Goal: Information Seeking & Learning: Learn about a topic

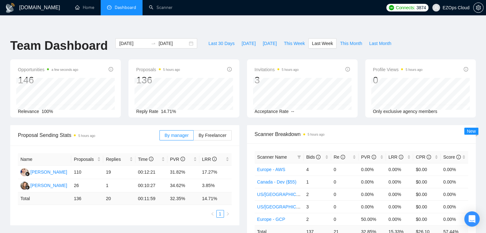
scroll to position [32, 0]
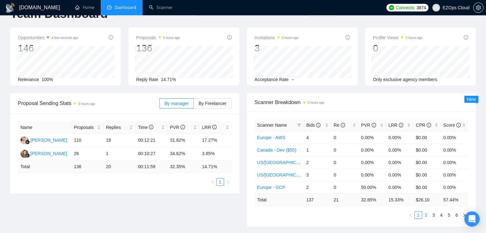
click at [427, 212] on link "2" at bounding box center [425, 215] width 7 height 7
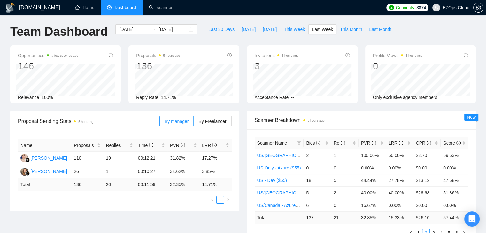
scroll to position [0, 0]
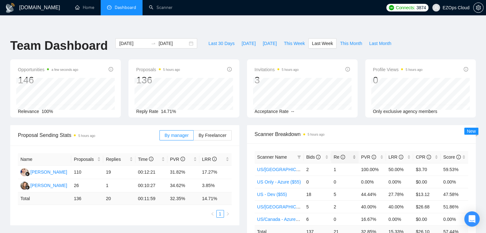
click at [343, 155] on icon "info-circle" at bounding box center [342, 157] width 4 height 4
click at [175, 210] on ul "1" at bounding box center [125, 214] width 214 height 8
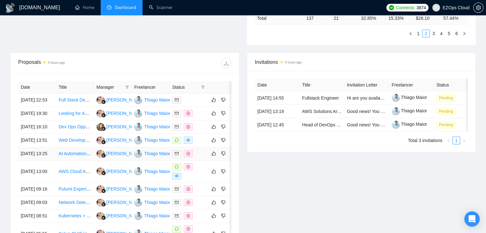
scroll to position [223, 0]
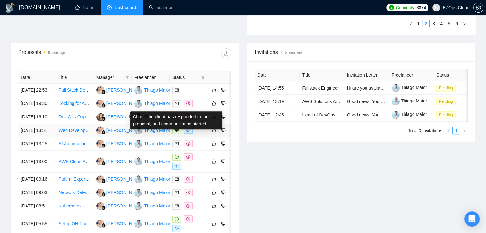
click at [175, 132] on icon "message" at bounding box center [177, 130] width 4 height 4
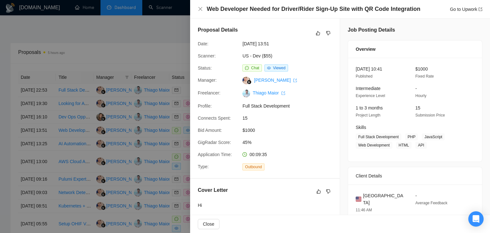
click at [202, 6] on div "Web Developer Needed for Driver/Rider Sign-Up Site with QR Code Integration Go …" at bounding box center [340, 9] width 285 height 8
click at [200, 9] on icon "close" at bounding box center [201, 9] width 4 height 4
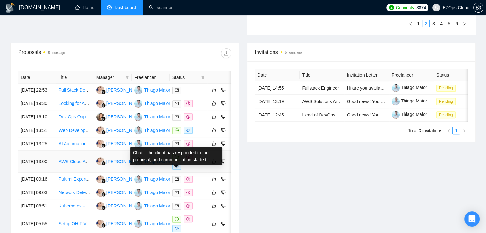
click at [174, 161] on span at bounding box center [176, 157] width 9 height 7
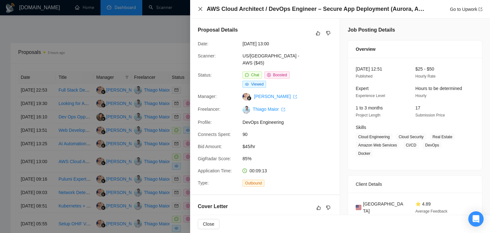
click at [199, 10] on icon "close" at bounding box center [200, 8] width 5 height 5
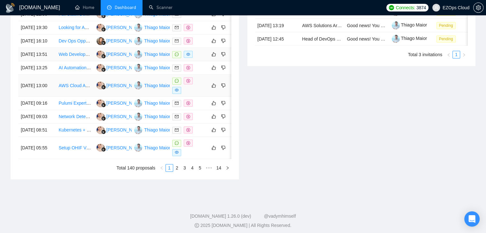
scroll to position [319, 0]
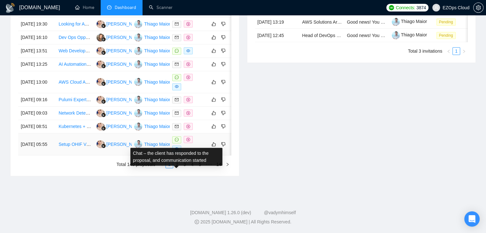
click at [178, 143] on span at bounding box center [176, 139] width 9 height 7
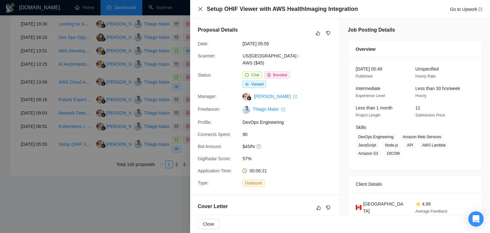
click at [200, 10] on icon "close" at bounding box center [200, 8] width 5 height 5
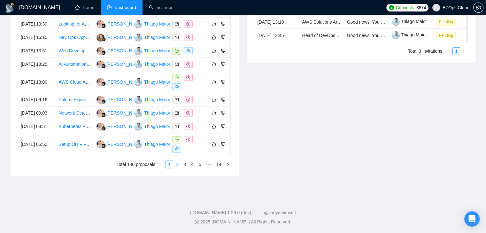
click at [177, 168] on link "2" at bounding box center [176, 164] width 7 height 7
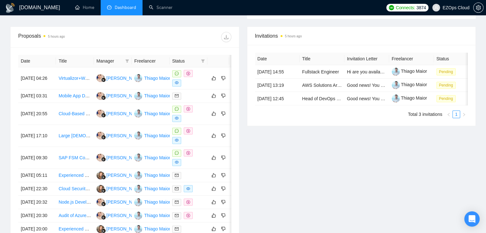
scroll to position [223, 0]
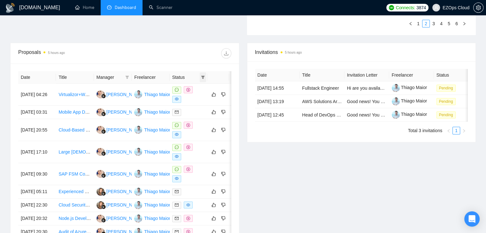
click at [203, 76] on icon "filter" at bounding box center [203, 77] width 4 height 3
click at [194, 73] on span "Chat" at bounding box center [186, 75] width 31 height 7
checkbox input "true"
click at [272, 169] on div "Invitations 5 hours ago Date Title Invitation Letter Freelancer Status [DATE] 1…" at bounding box center [361, 158] width 237 height 230
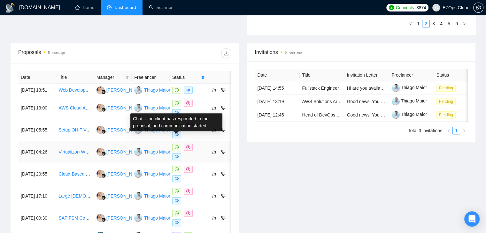
click at [175, 145] on icon "message" at bounding box center [177, 147] width 4 height 4
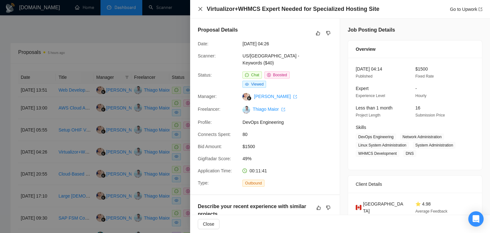
click at [201, 9] on icon "close" at bounding box center [201, 9] width 4 height 4
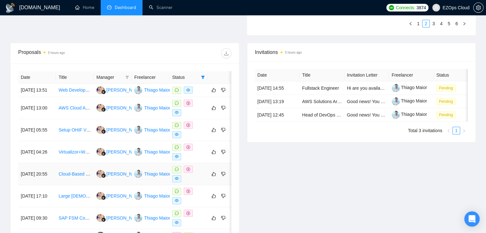
click at [176, 167] on icon "message" at bounding box center [177, 169] width 4 height 4
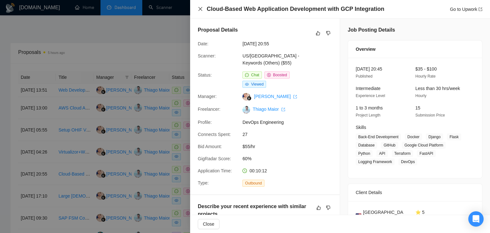
click at [202, 7] on icon "close" at bounding box center [200, 8] width 5 height 5
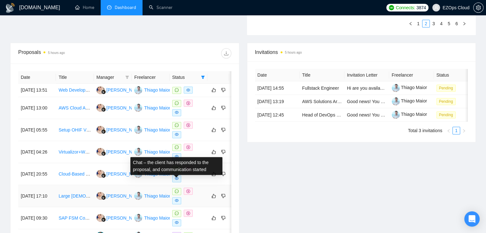
click at [174, 188] on span at bounding box center [176, 191] width 9 height 7
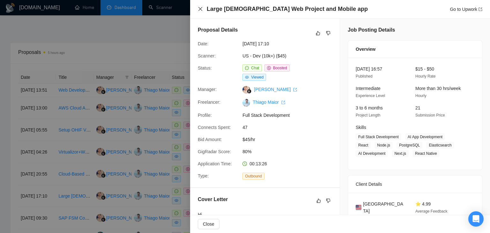
click at [200, 9] on icon "close" at bounding box center [201, 9] width 4 height 4
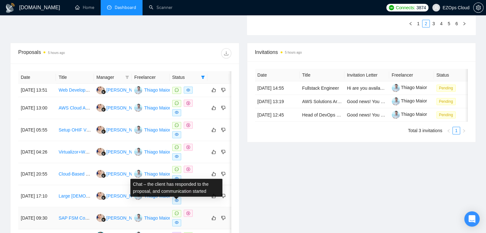
click at [176, 211] on icon "message" at bounding box center [177, 213] width 4 height 4
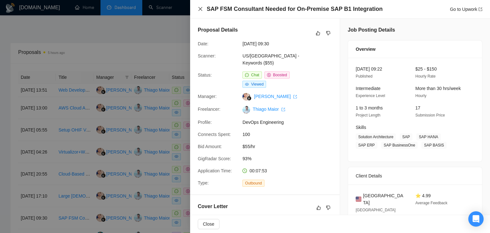
click at [201, 11] on icon "close" at bounding box center [200, 8] width 5 height 5
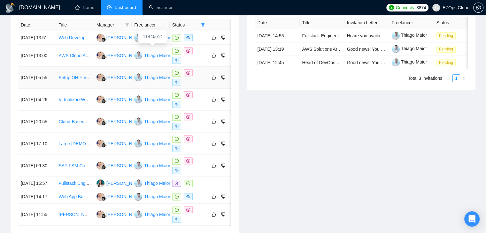
scroll to position [287, 0]
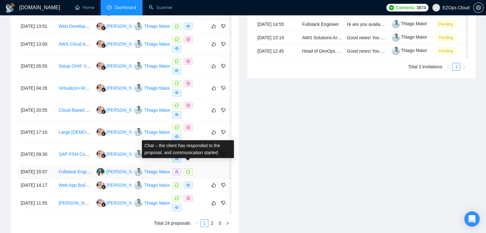
click at [186, 170] on span at bounding box center [188, 172] width 9 height 7
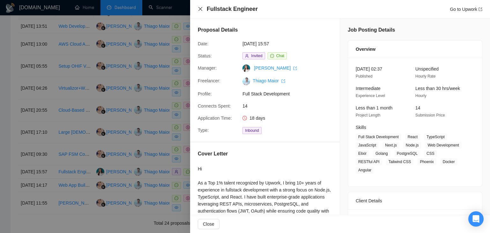
click at [200, 11] on icon "close" at bounding box center [200, 8] width 5 height 5
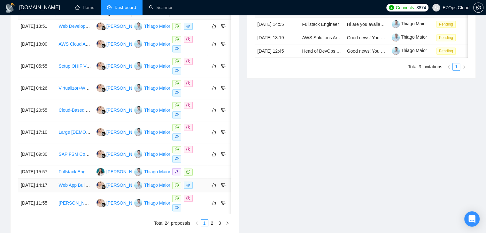
click at [177, 187] on icon "message" at bounding box center [177, 185] width 4 height 4
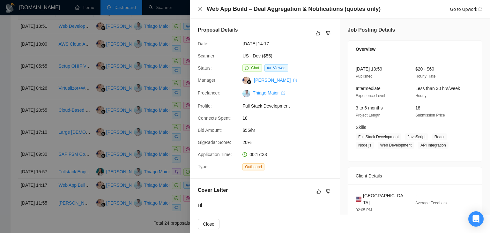
click at [198, 6] on icon "close" at bounding box center [200, 8] width 5 height 5
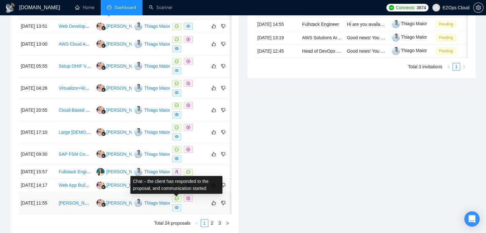
click at [179, 201] on span at bounding box center [176, 198] width 9 height 7
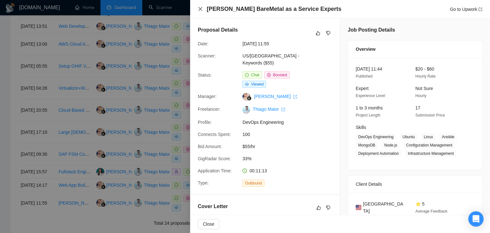
click at [199, 7] on icon "close" at bounding box center [200, 8] width 5 height 5
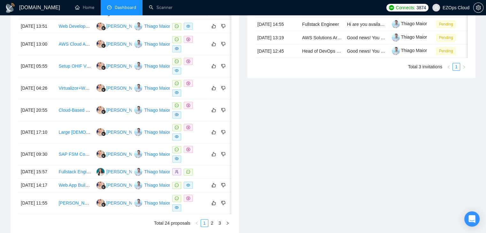
click at [212, 227] on div "Date Title Manager Freelancer Status [DATE] 13:51 Web Developer Needed for Driv…" at bounding box center [124, 117] width 213 height 220
click at [380, 160] on div "Invitations 5 hours ago Date Title Invitation Letter Freelancer Status [DATE] 1…" at bounding box center [361, 107] width 237 height 256
click at [211, 227] on link "2" at bounding box center [211, 223] width 7 height 7
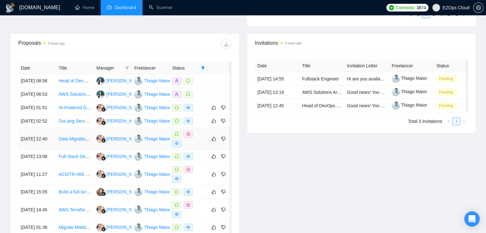
scroll to position [223, 0]
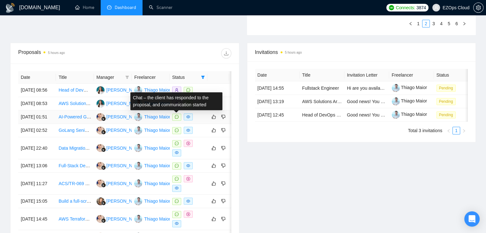
click at [178, 118] on span at bounding box center [176, 117] width 9 height 7
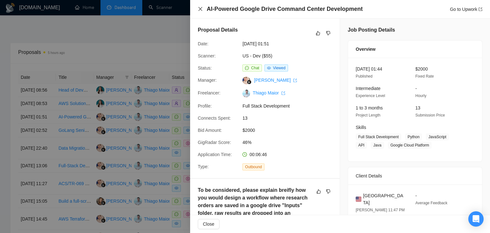
click at [202, 8] on icon "close" at bounding box center [200, 8] width 5 height 5
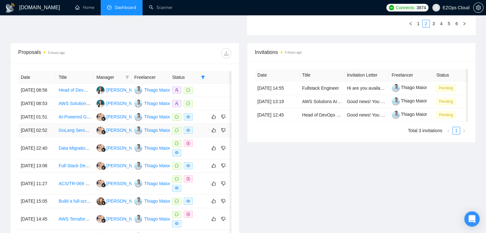
click at [174, 134] on link at bounding box center [177, 130] width 11 height 7
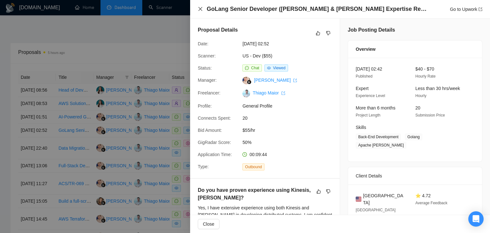
click at [198, 9] on icon "close" at bounding box center [200, 8] width 5 height 5
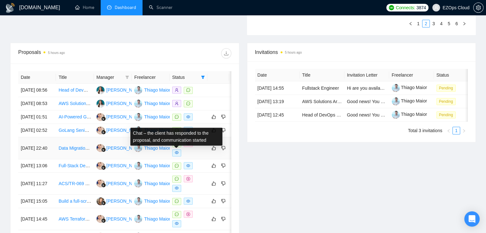
click at [175, 145] on icon "message" at bounding box center [177, 143] width 4 height 4
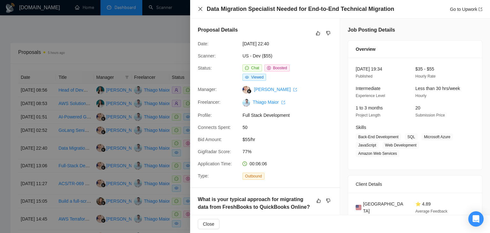
click at [202, 10] on icon "close" at bounding box center [200, 8] width 5 height 5
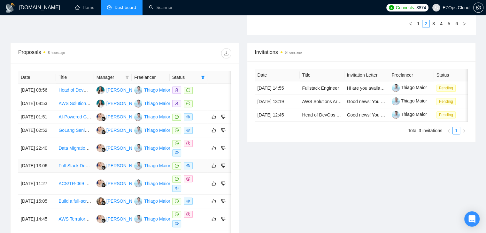
click at [176, 168] on icon "message" at bounding box center [177, 166] width 4 height 4
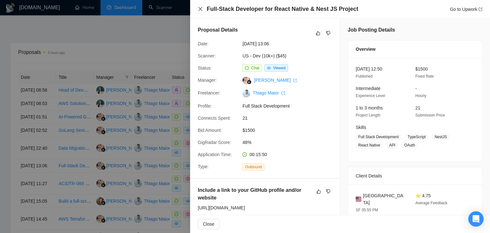
click at [199, 7] on icon "close" at bounding box center [200, 8] width 5 height 5
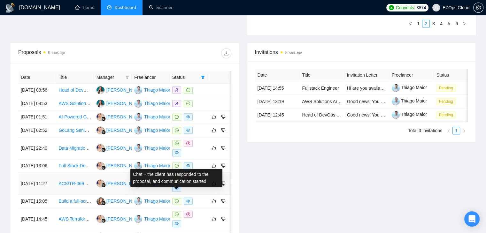
click at [177, 181] on icon "message" at bounding box center [177, 179] width 4 height 4
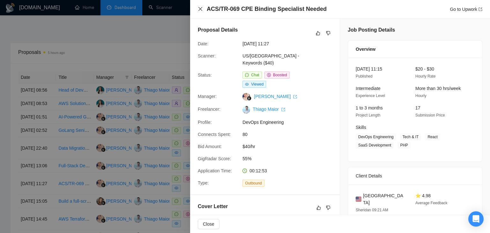
click at [202, 9] on icon "close" at bounding box center [200, 8] width 5 height 5
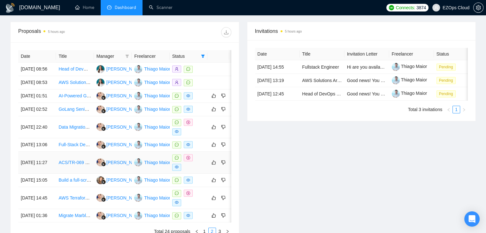
scroll to position [255, 0]
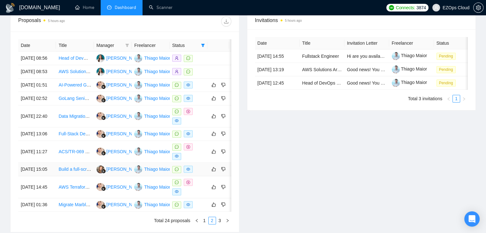
click at [179, 173] on span at bounding box center [176, 169] width 9 height 7
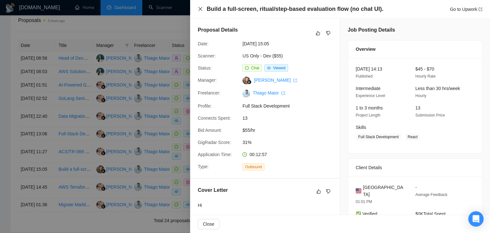
click at [202, 10] on icon "close" at bounding box center [200, 8] width 5 height 5
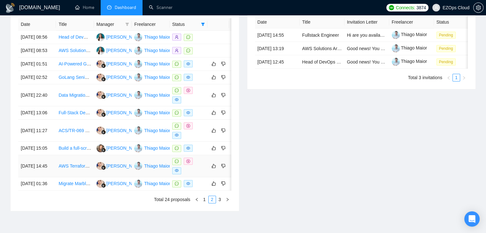
scroll to position [287, 0]
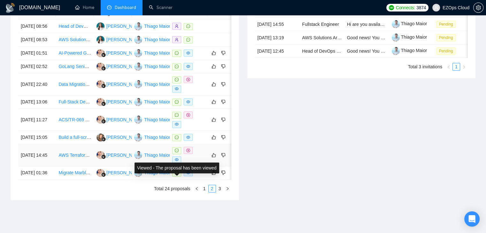
click at [178, 173] on div "Viewed - The proposal has been viewed" at bounding box center [176, 167] width 85 height 11
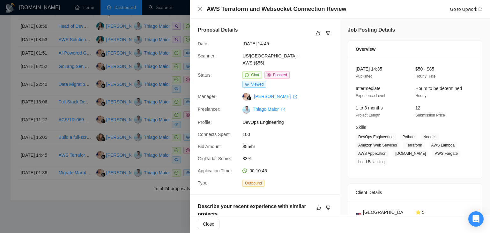
click at [200, 9] on icon "close" at bounding box center [201, 9] width 4 height 4
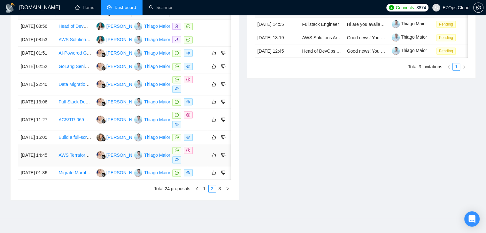
click at [174, 154] on span at bounding box center [176, 150] width 9 height 7
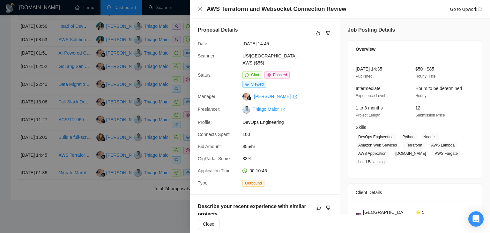
click at [200, 11] on icon "close" at bounding box center [200, 8] width 5 height 5
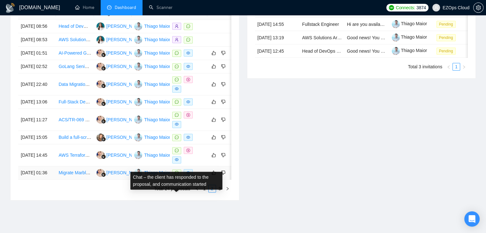
click at [175, 175] on icon "message" at bounding box center [177, 173] width 4 height 4
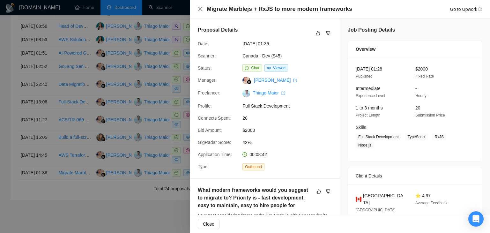
click at [200, 9] on icon "close" at bounding box center [201, 9] width 4 height 4
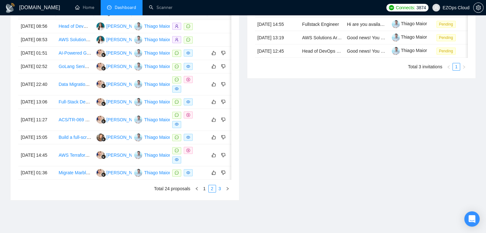
click at [220, 192] on link "3" at bounding box center [219, 188] width 7 height 7
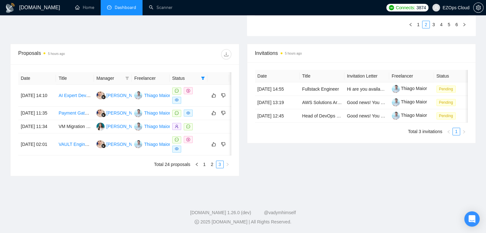
scroll to position [225, 0]
click at [419, 194] on footer "[DOMAIN_NAME] 1.26.0 (dev) @vadymhimself 2025 [DOMAIN_NAME] | All Rights Reserv…" at bounding box center [243, 213] width 486 height 39
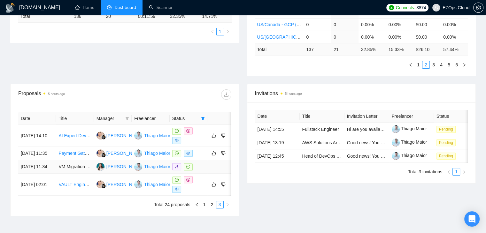
scroll to position [193, 0]
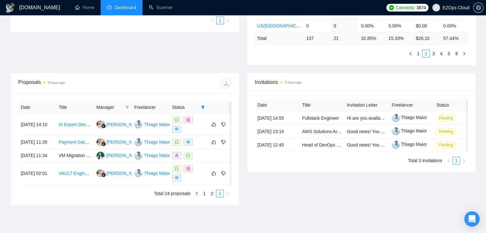
click at [374, 193] on div "Invitations 5 hours ago Date Title Invitation Letter Freelancer Status [DATE] 1…" at bounding box center [361, 139] width 237 height 132
click at [204, 196] on link "1" at bounding box center [204, 193] width 7 height 7
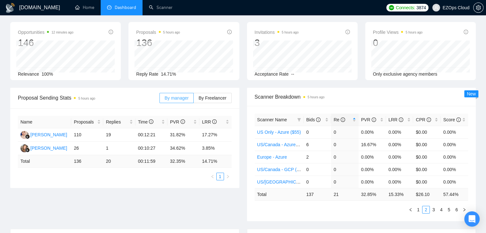
scroll to position [0, 0]
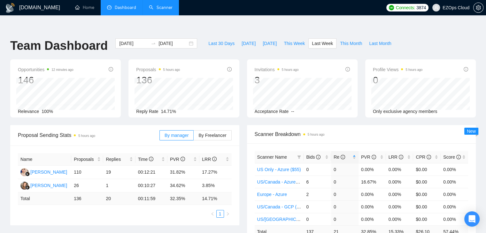
click at [167, 10] on link "Scanner" at bounding box center [161, 7] width 24 height 5
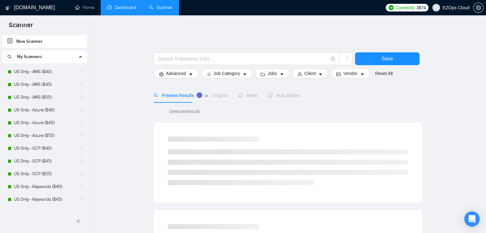
click at [124, 7] on link "Dashboard" at bounding box center [121, 7] width 29 height 5
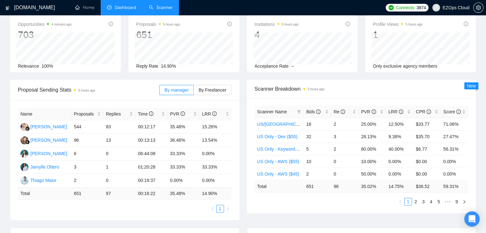
scroll to position [26, 0]
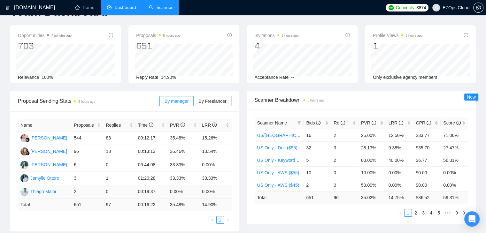
click at [74, 189] on td "2" at bounding box center [87, 191] width 32 height 13
click at [56, 189] on div "Thiago Maior" at bounding box center [43, 191] width 26 height 7
click at [75, 187] on td "2" at bounding box center [87, 191] width 32 height 13
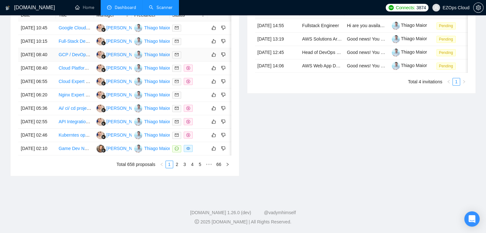
scroll to position [313, 0]
click at [179, 168] on link "2" at bounding box center [176, 164] width 7 height 7
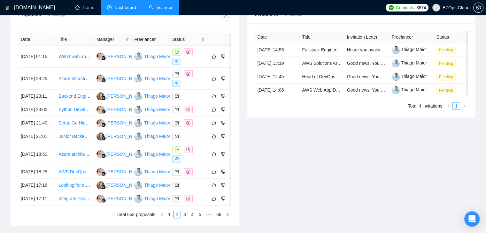
scroll to position [249, 0]
